Goal: Navigation & Orientation: Find specific page/section

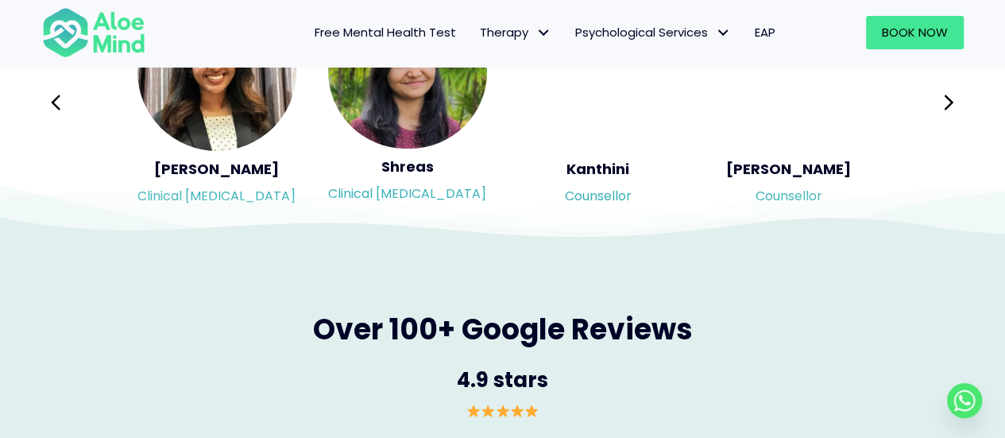
scroll to position [2701, 0]
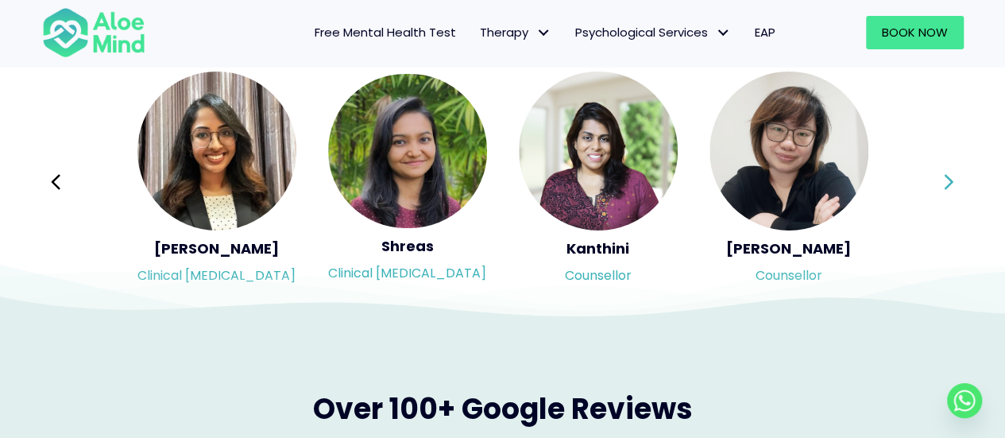
click at [956, 186] on button "Next" at bounding box center [949, 182] width 38 height 38
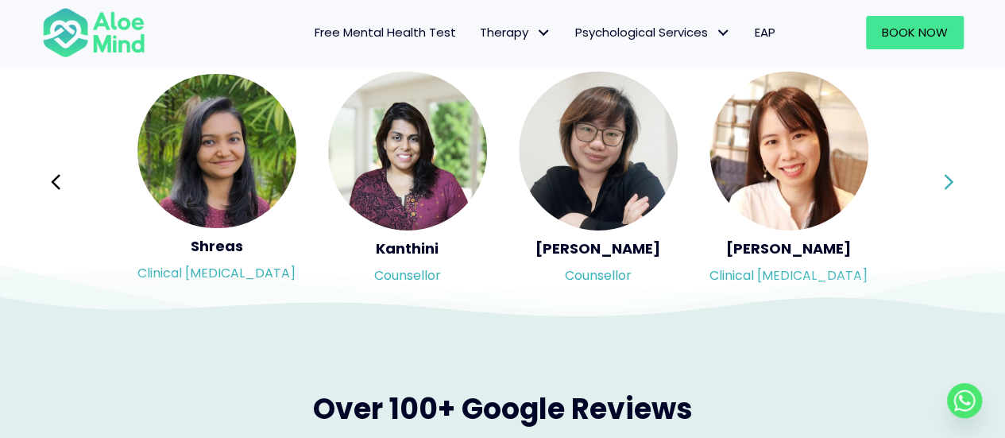
click at [950, 185] on icon at bounding box center [948, 182] width 11 height 30
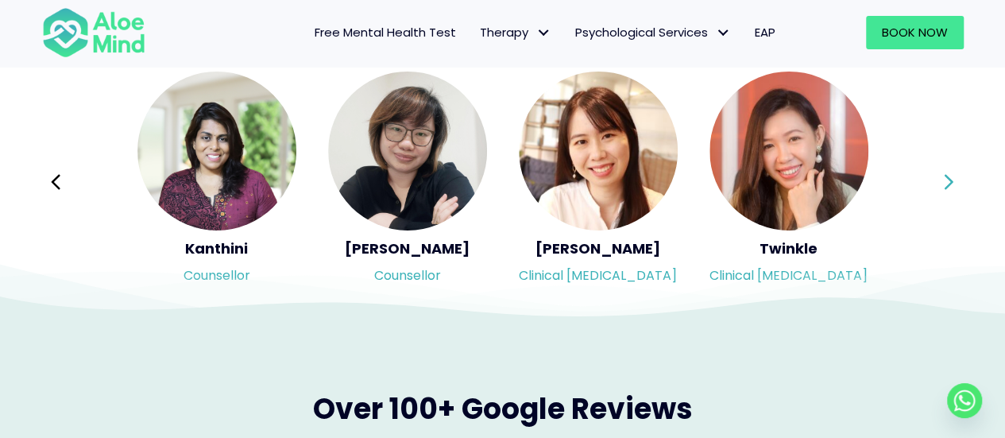
click at [950, 185] on icon at bounding box center [948, 182] width 11 height 30
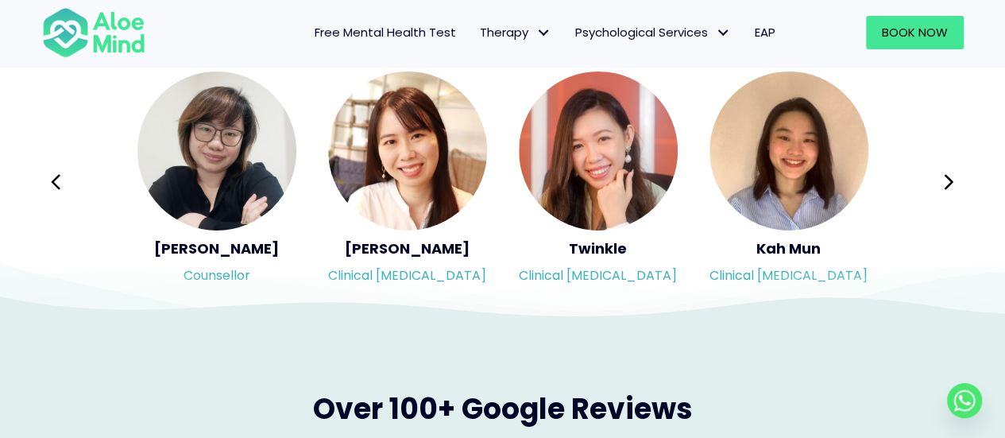
click at [601, 240] on icon at bounding box center [502, 279] width 1005 height 79
click at [600, 245] on icon at bounding box center [502, 279] width 1005 height 79
click at [599, 279] on icon at bounding box center [502, 279] width 1005 height 79
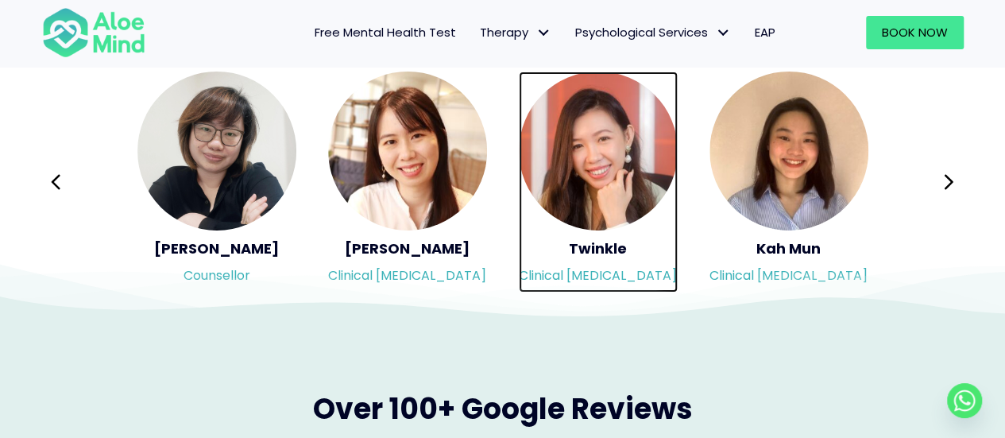
click at [593, 164] on img "Slide 9 of 3" at bounding box center [598, 151] width 159 height 159
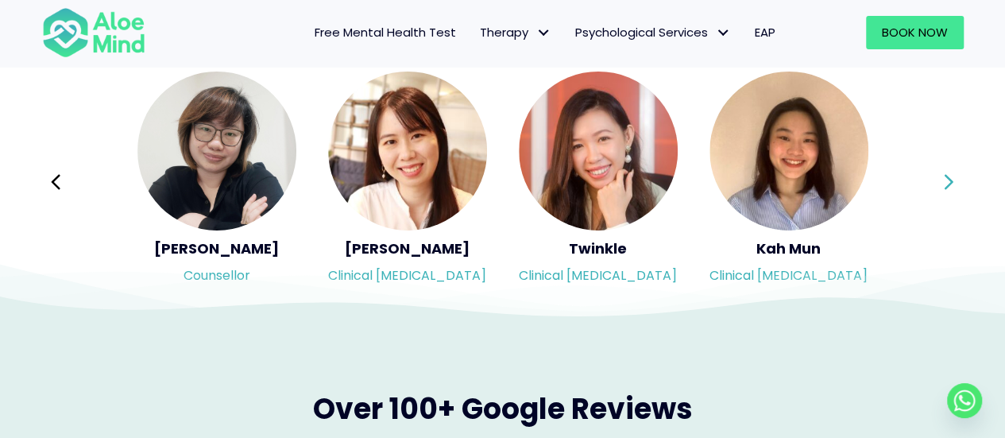
click at [955, 179] on button "Next" at bounding box center [949, 182] width 38 height 38
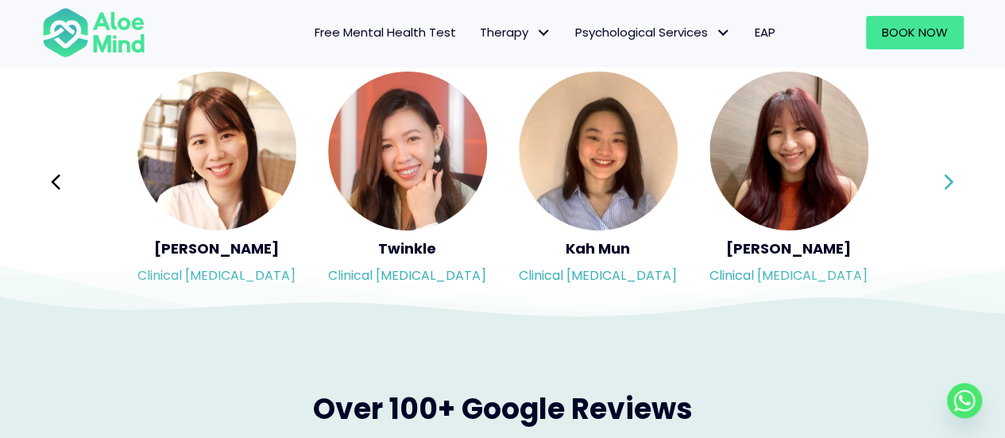
click at [951, 179] on icon at bounding box center [948, 182] width 11 height 30
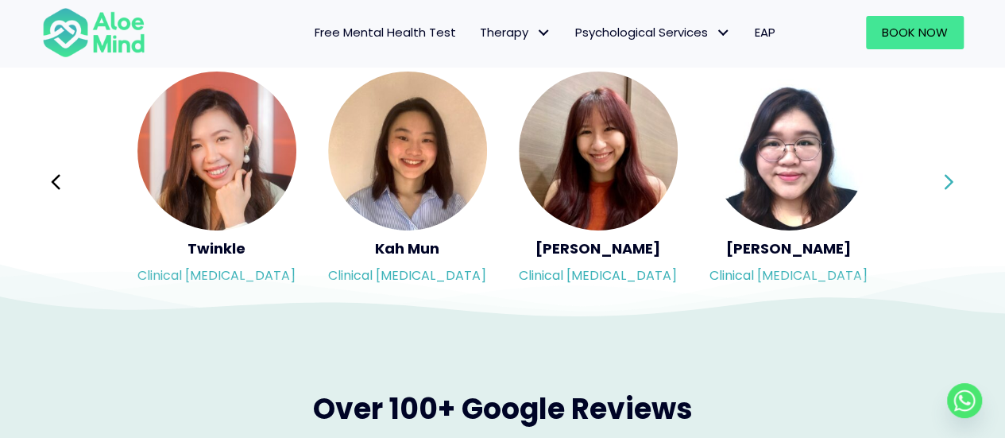
click at [946, 184] on icon at bounding box center [948, 182] width 11 height 30
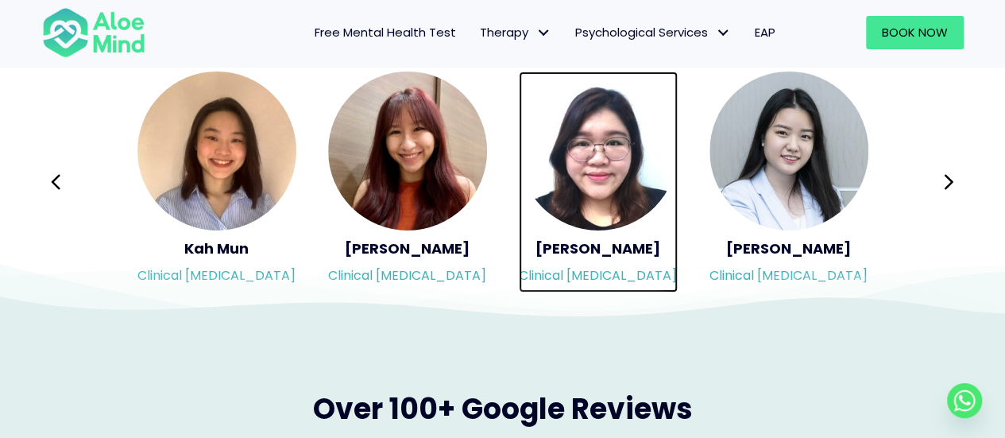
click at [590, 174] on img "Slide 12 of 3" at bounding box center [598, 151] width 159 height 159
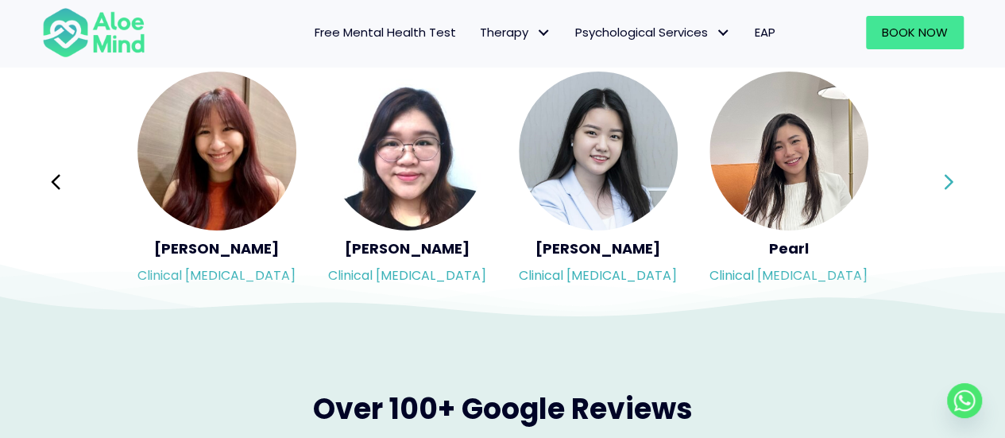
click at [945, 181] on icon at bounding box center [948, 182] width 11 height 30
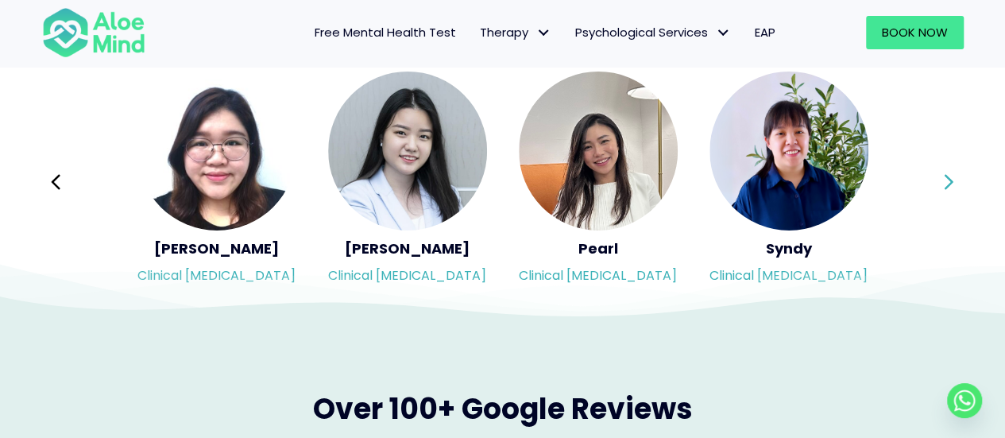
click at [945, 181] on icon at bounding box center [948, 182] width 11 height 30
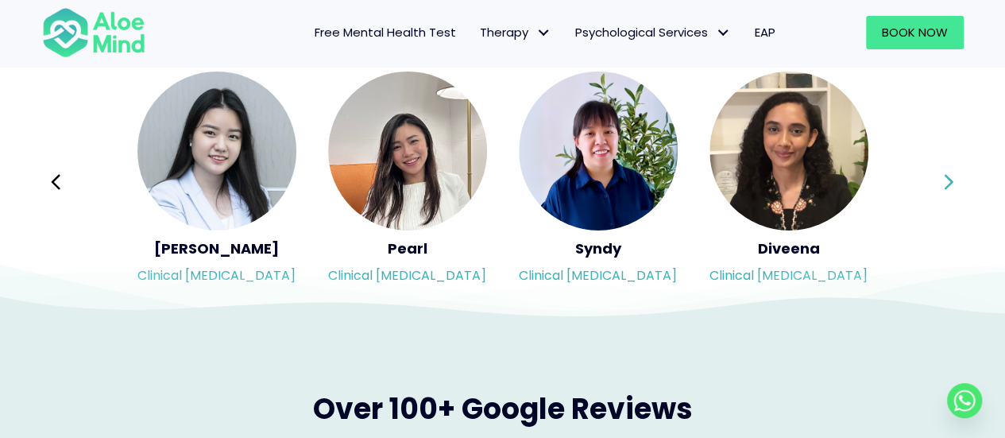
click at [945, 181] on icon at bounding box center [948, 182] width 11 height 30
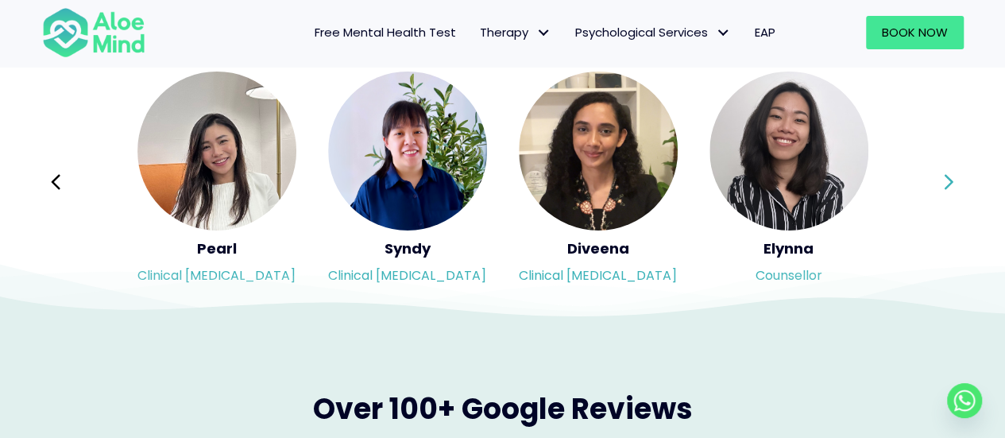
click at [945, 181] on icon at bounding box center [948, 182] width 11 height 30
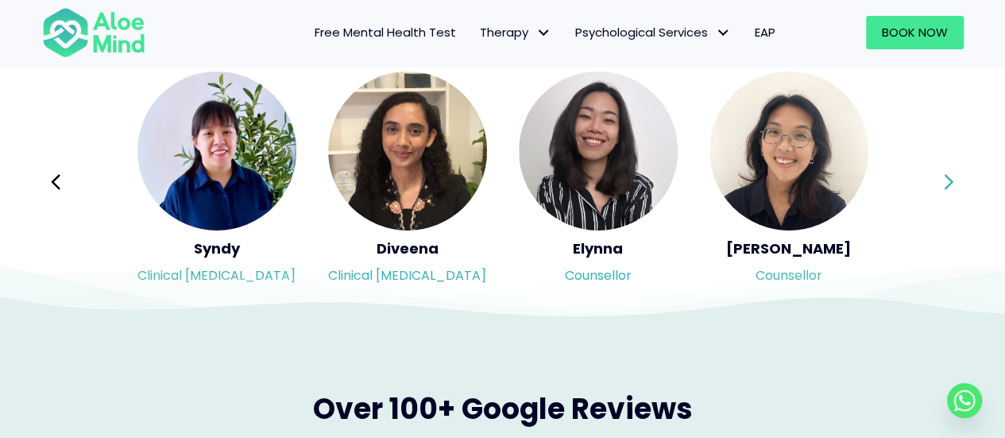
click at [945, 181] on icon at bounding box center [948, 182] width 11 height 30
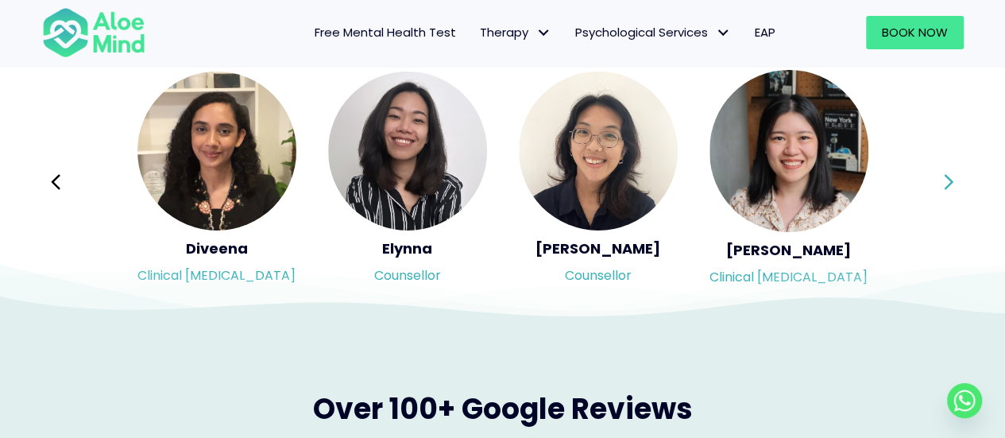
click at [945, 181] on icon at bounding box center [948, 182] width 11 height 30
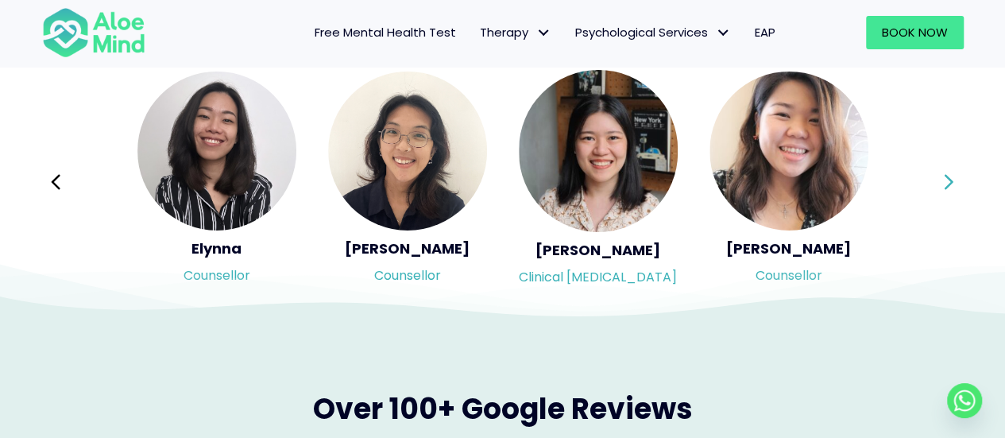
click at [945, 181] on icon at bounding box center [948, 182] width 11 height 30
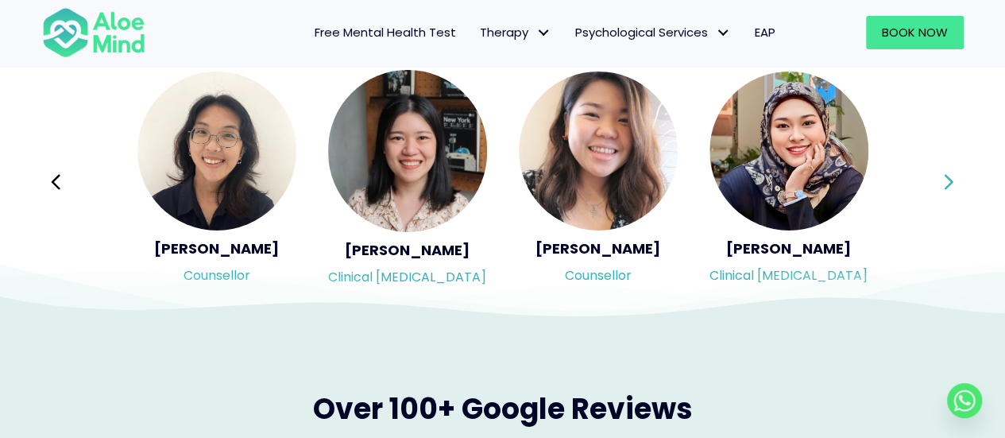
click at [945, 181] on icon at bounding box center [948, 182] width 11 height 30
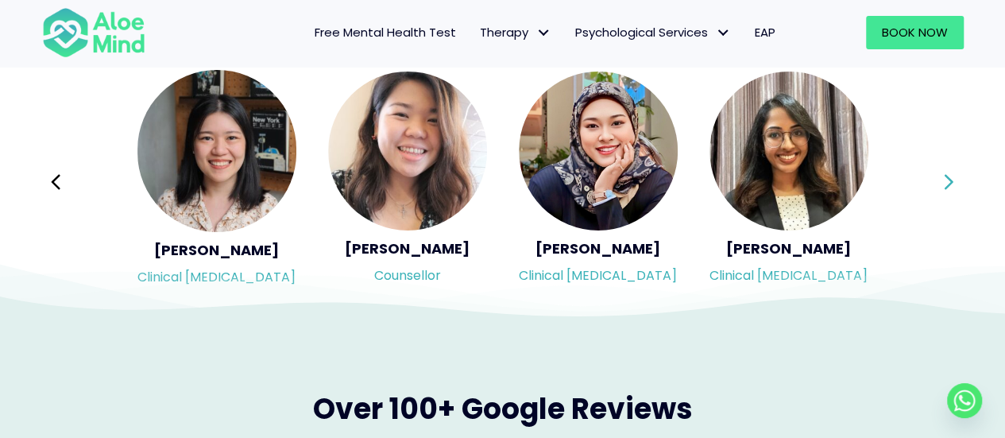
click at [945, 181] on icon at bounding box center [948, 182] width 11 height 30
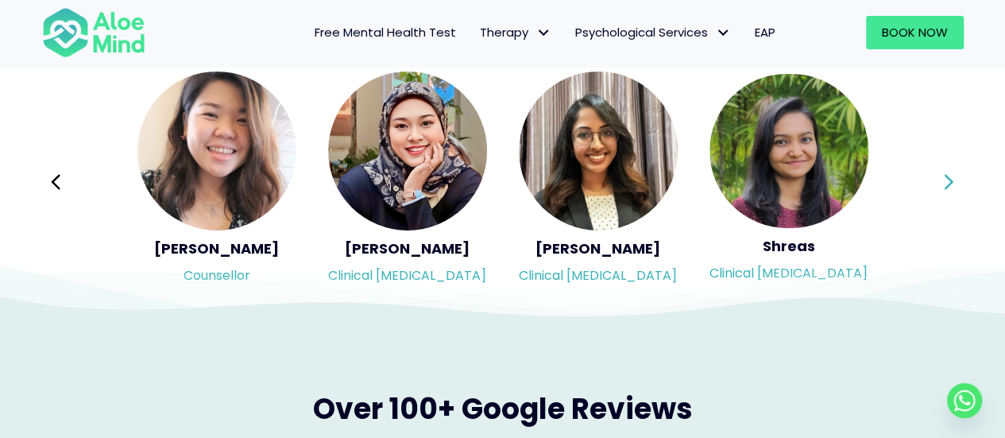
click at [945, 181] on icon at bounding box center [948, 182] width 11 height 30
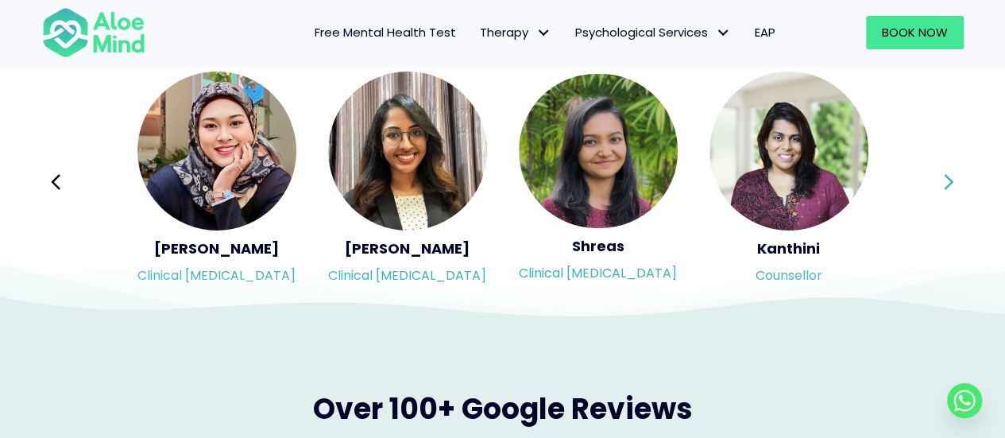
click at [945, 181] on icon at bounding box center [948, 182] width 11 height 30
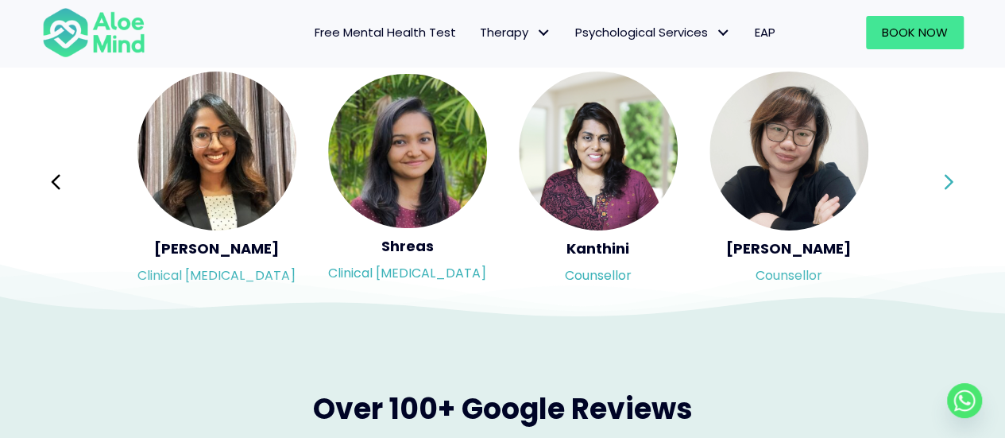
click at [945, 181] on icon at bounding box center [948, 182] width 11 height 30
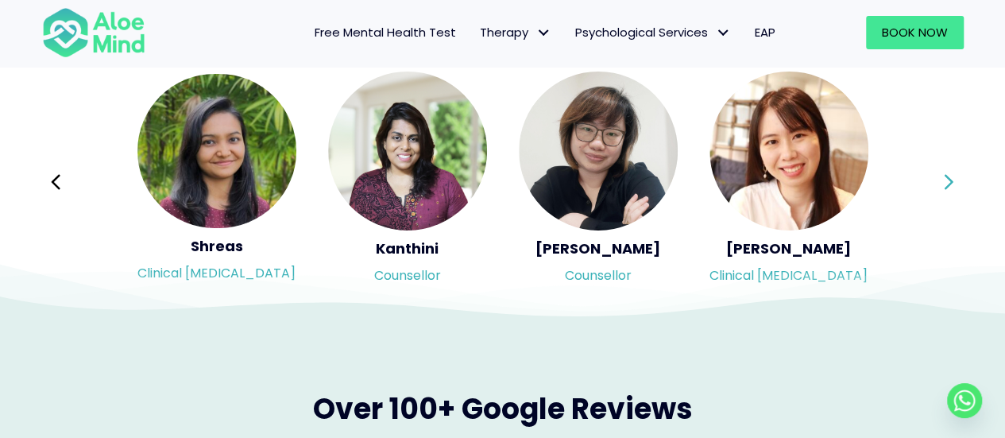
click at [945, 181] on icon at bounding box center [948, 182] width 11 height 30
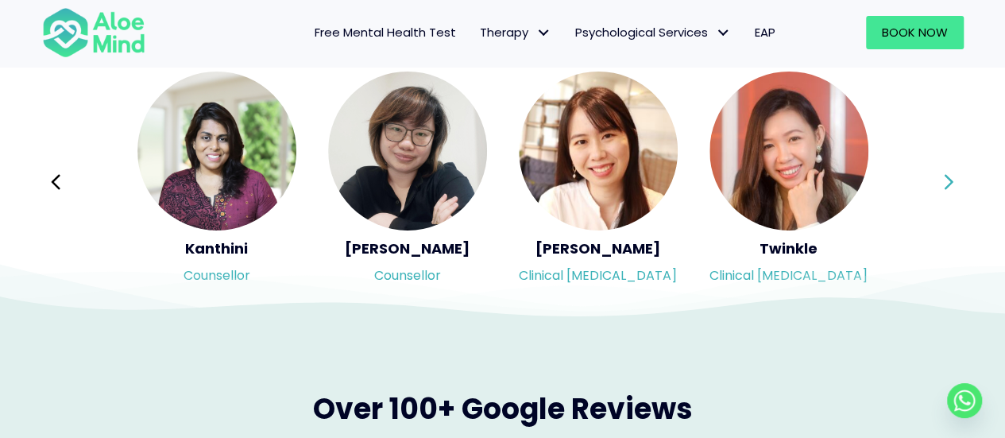
click at [945, 181] on div "Syndy Clinical [MEDICAL_DATA] Diveena Clinical [MEDICAL_DATA] Elynna Counsellor…" at bounding box center [503, 182] width 922 height 224
click at [945, 181] on icon at bounding box center [948, 182] width 11 height 30
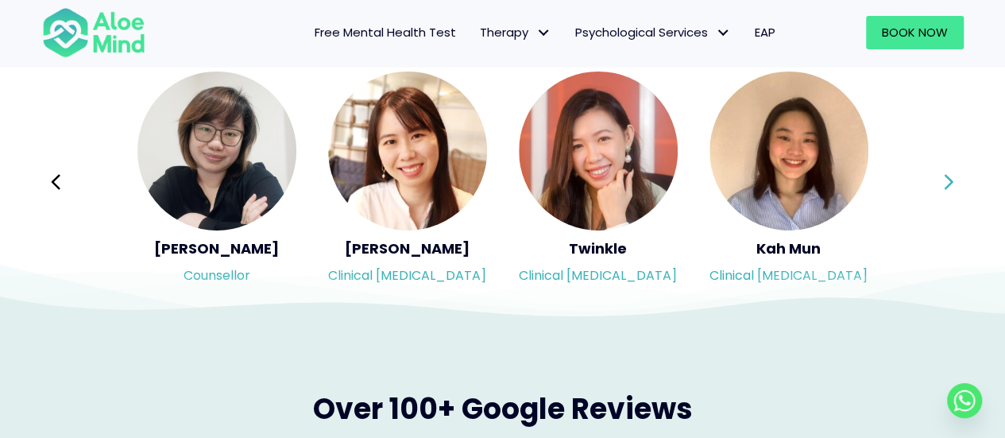
click at [945, 181] on div "Syndy Clinical [MEDICAL_DATA] Diveena Clinical [MEDICAL_DATA] Elynna Counsellor…" at bounding box center [503, 182] width 922 height 224
click at [945, 181] on icon at bounding box center [948, 182] width 11 height 30
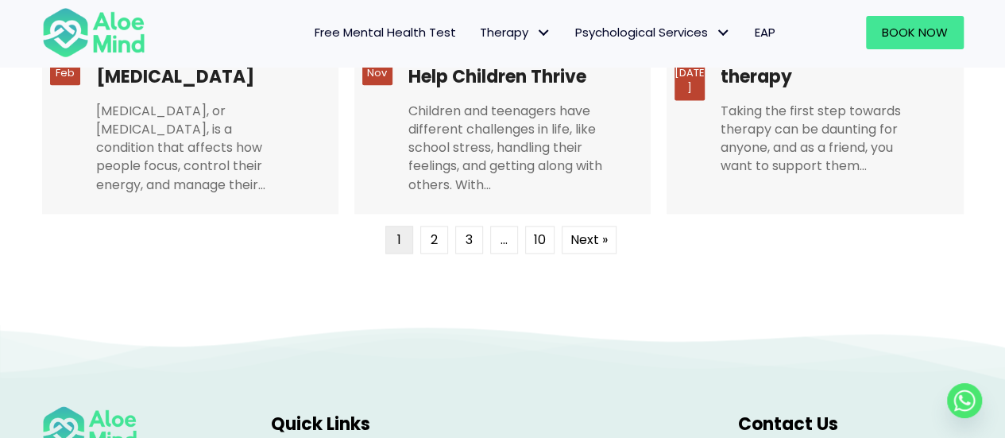
scroll to position [3893, 0]
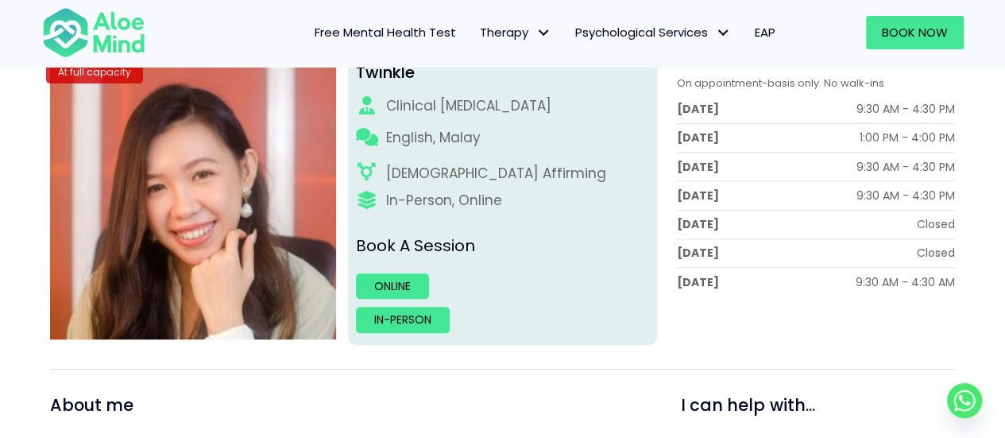
scroll to position [159, 0]
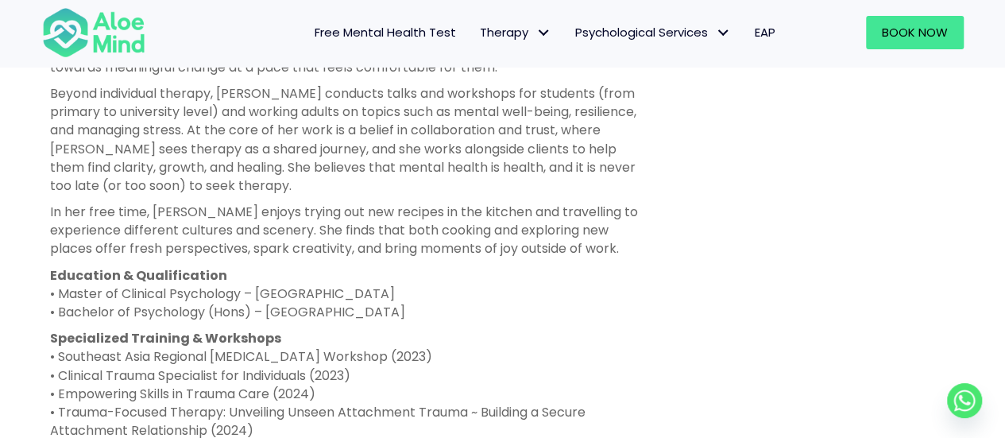
scroll to position [1192, 0]
